Goal: Information Seeking & Learning: Learn about a topic

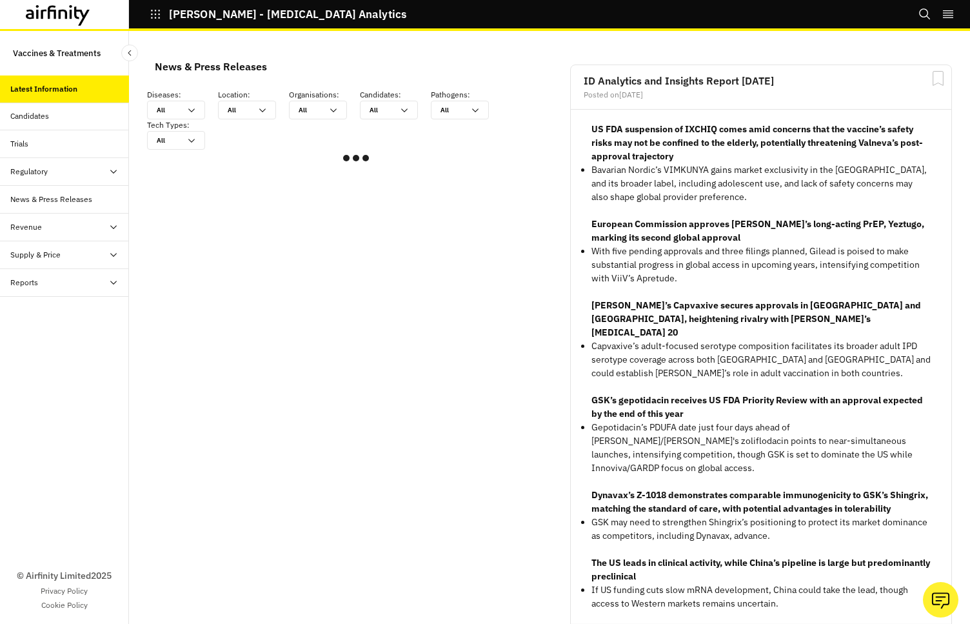
scroll to position [798, 387]
click at [89, 232] on div "Revenue" at bounding box center [69, 227] width 119 height 12
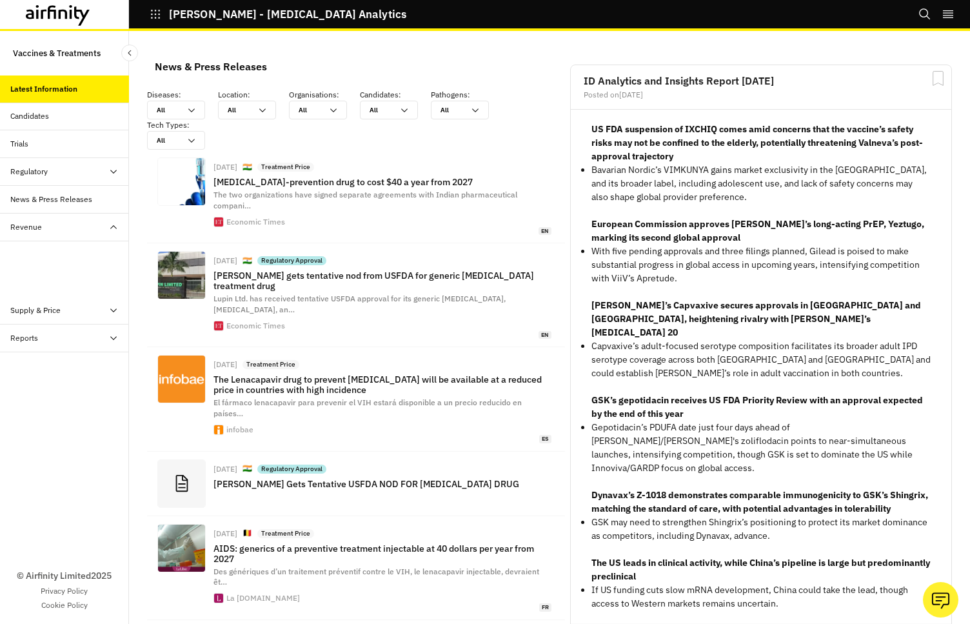
scroll to position [1033, 387]
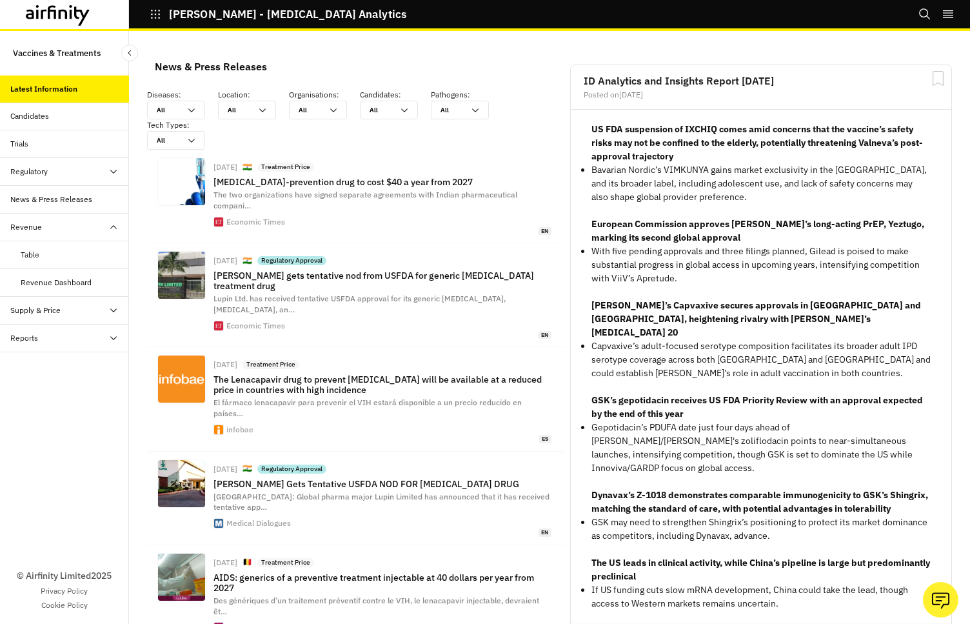
click at [87, 312] on div "Supply & Price" at bounding box center [69, 310] width 119 height 12
click at [64, 340] on div "Table" at bounding box center [75, 338] width 108 height 12
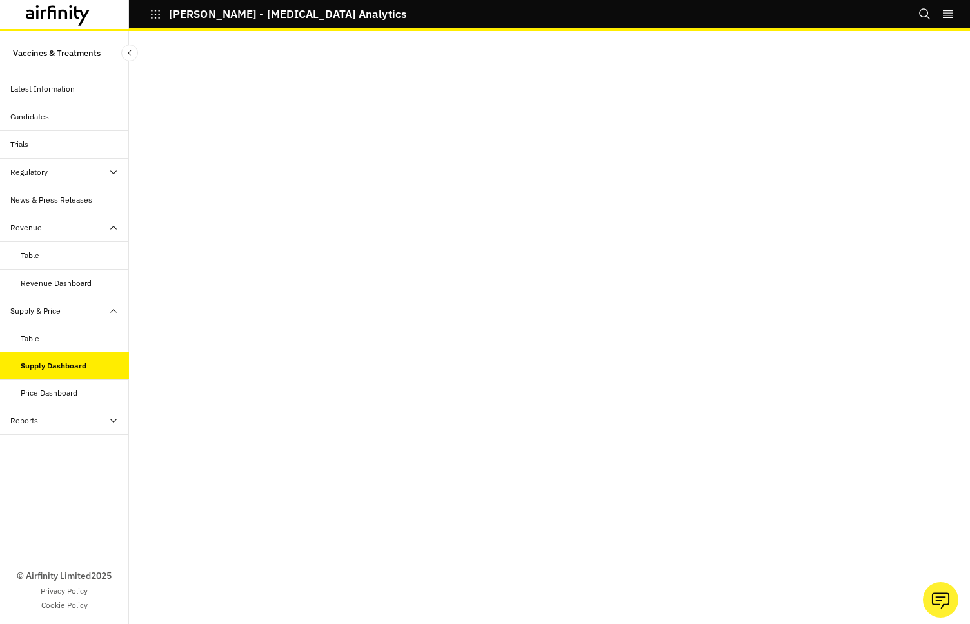
click at [62, 395] on div "Price Dashboard" at bounding box center [49, 393] width 57 height 12
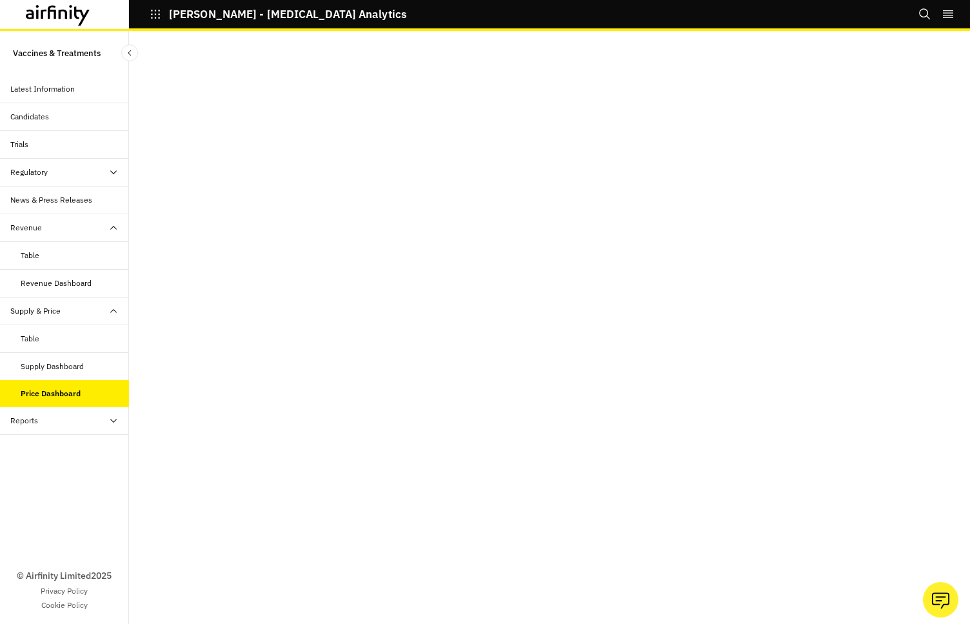
click at [55, 342] on div "Table" at bounding box center [75, 339] width 108 height 12
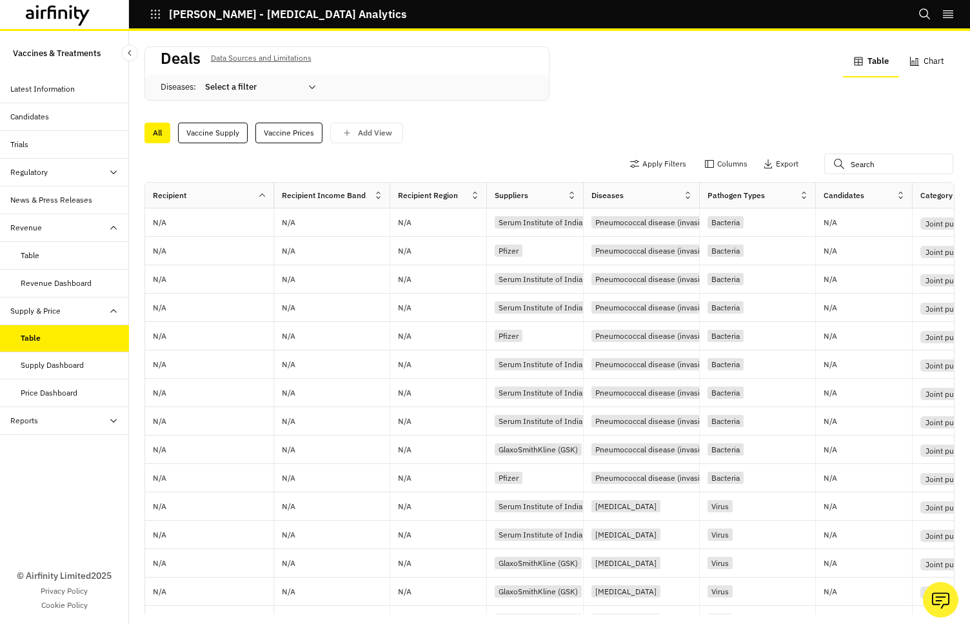
click at [81, 126] on div "Candidates" at bounding box center [64, 117] width 129 height 28
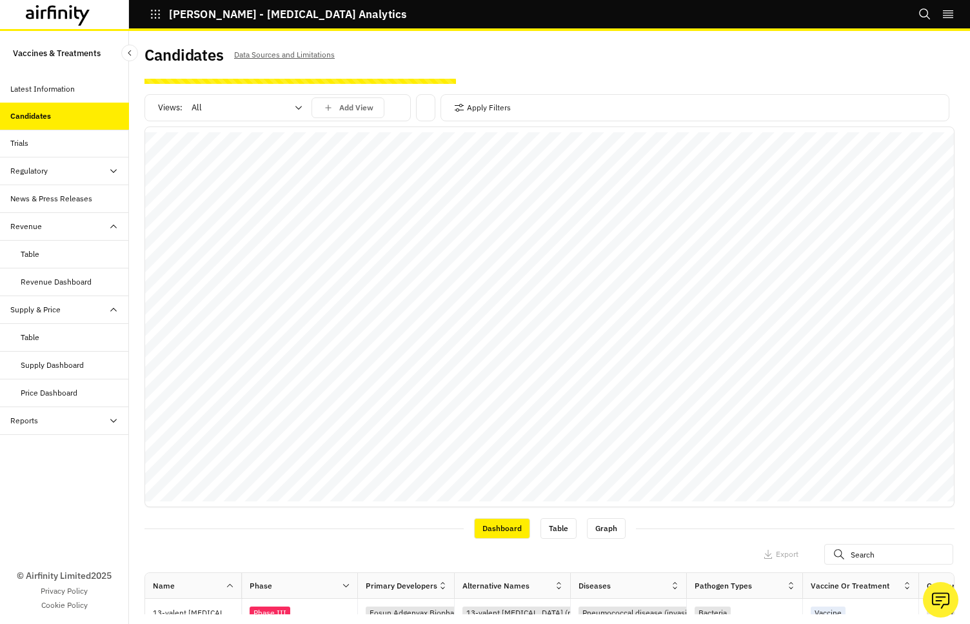
click at [75, 251] on div "Table" at bounding box center [75, 254] width 108 height 12
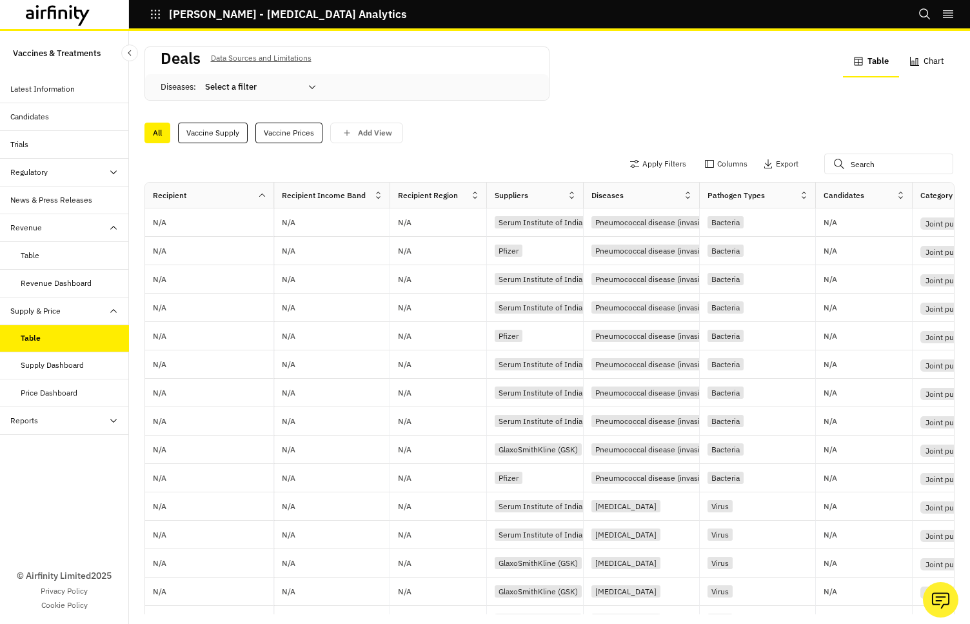
click at [59, 145] on div "Trials" at bounding box center [69, 145] width 119 height 12
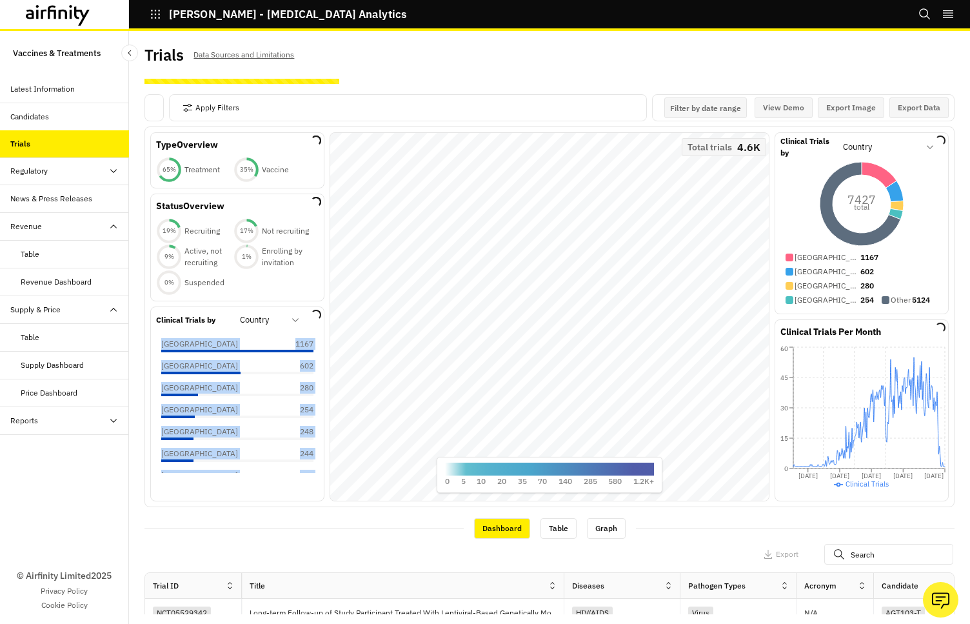
click at [601, 221] on div "Loading... Type Overview Loading... 65 % Treatment 35 % Vaccine Loading... Stat…" at bounding box center [549, 316] width 810 height 380
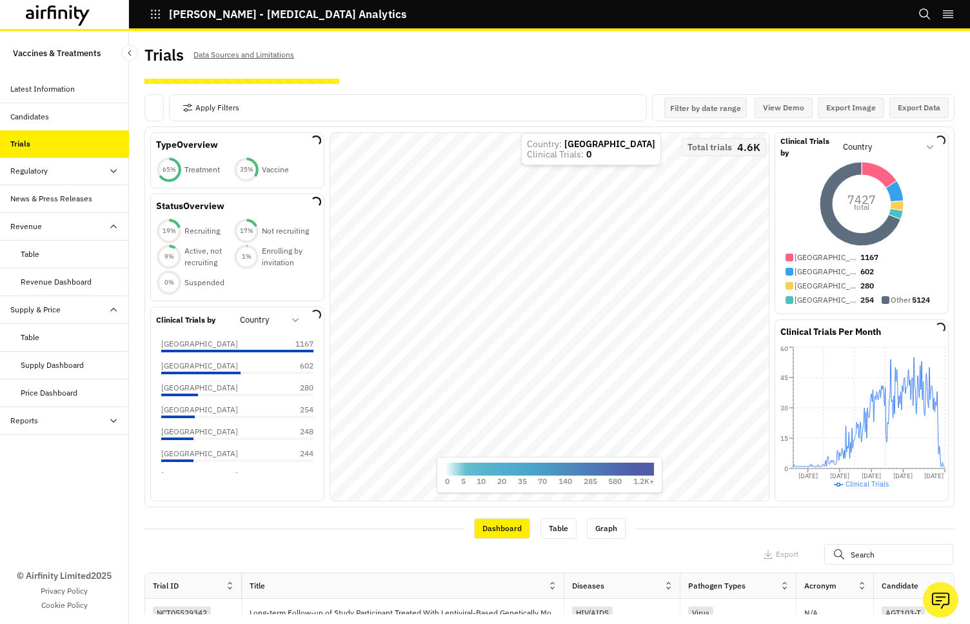
click at [504, 108] on div "Apply Filters" at bounding box center [408, 107] width 478 height 27
